Goal: Task Accomplishment & Management: Manage account settings

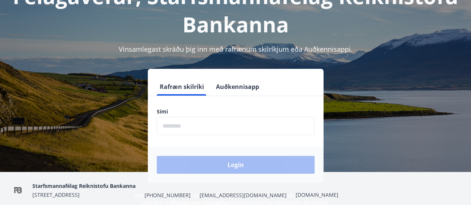
scroll to position [74, 0]
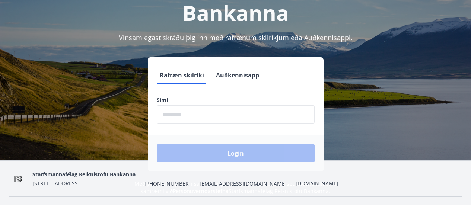
click at [243, 73] on button "Auðkennisapp" at bounding box center [237, 75] width 49 height 18
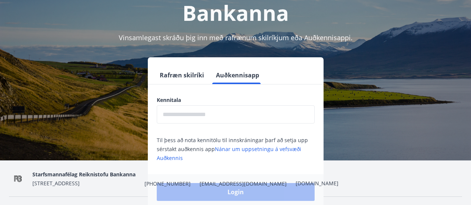
click at [235, 109] on input "text" at bounding box center [236, 114] width 158 height 18
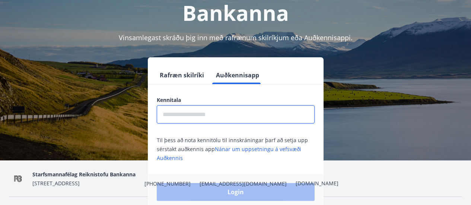
type input "**********"
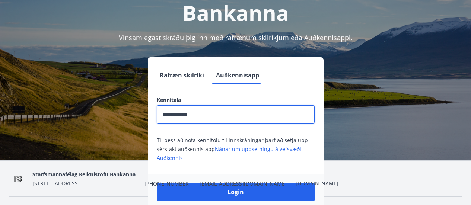
click at [157, 183] on button "Login" at bounding box center [236, 192] width 158 height 18
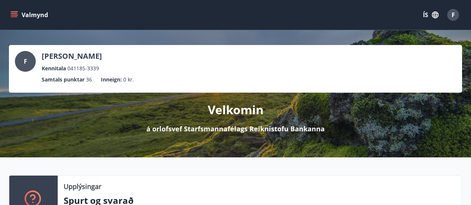
click at [40, 141] on div "F [PERSON_NAME] Kennitala 041185-3339 Samtals punktar 36 Inneign : 0 kr. Velkom…" at bounding box center [235, 93] width 471 height 127
